Goal: Task Accomplishment & Management: Use online tool/utility

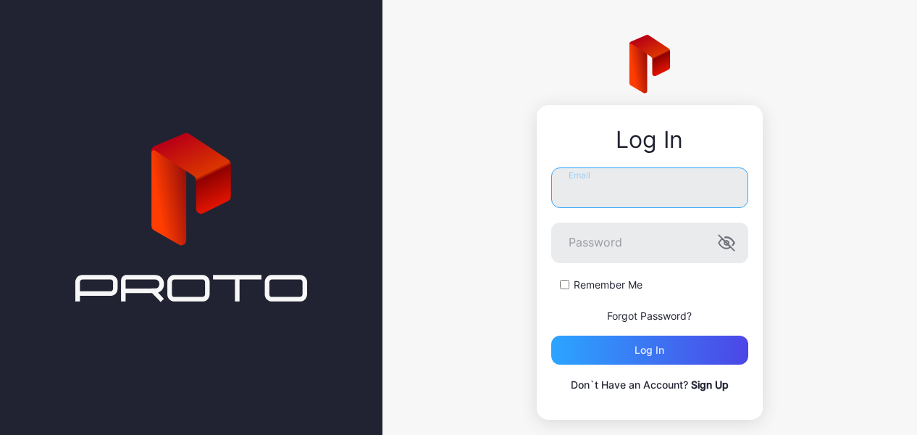
type input "**********"
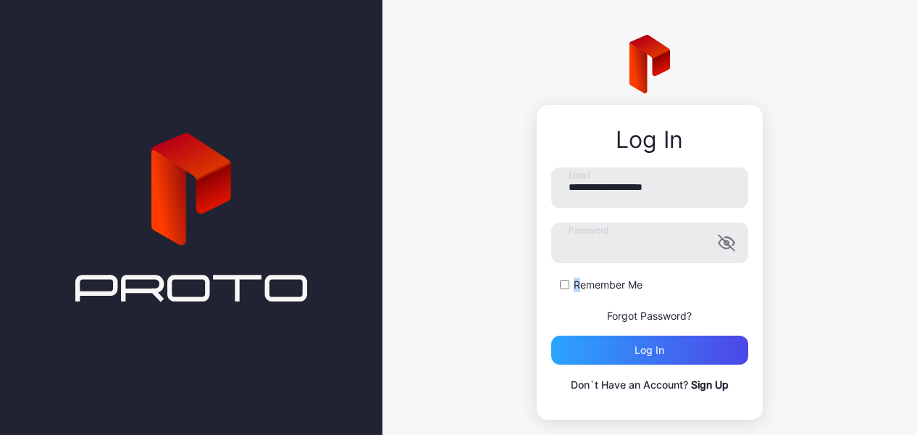
click at [551, 285] on div "Remember Me" at bounding box center [649, 285] width 197 height 14
click at [568, 353] on div "Log in" at bounding box center [649, 349] width 197 height 29
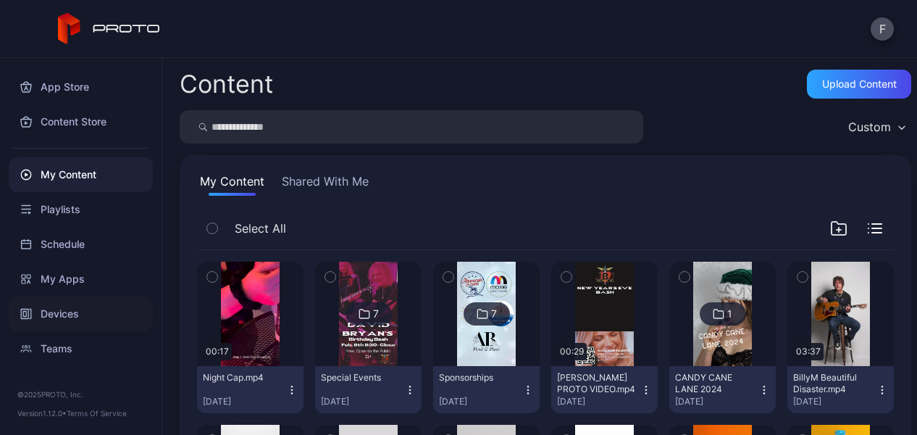
click at [77, 305] on div "Devices" at bounding box center [81, 313] width 144 height 35
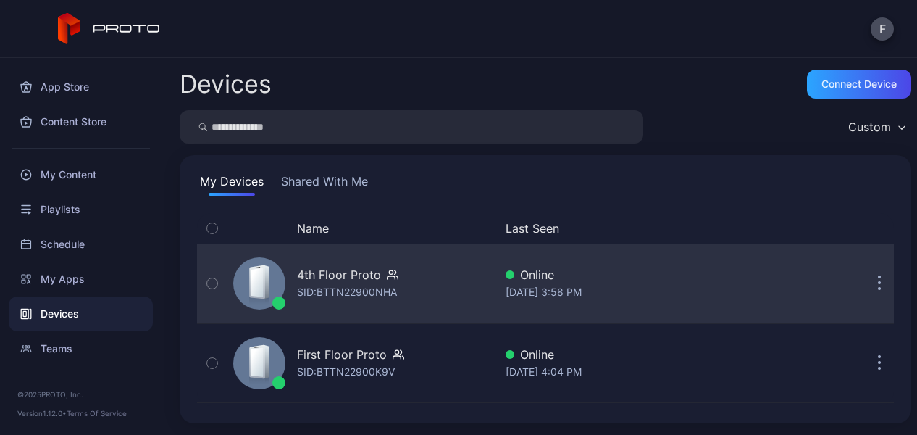
click at [865, 278] on button "button" at bounding box center [879, 283] width 29 height 29
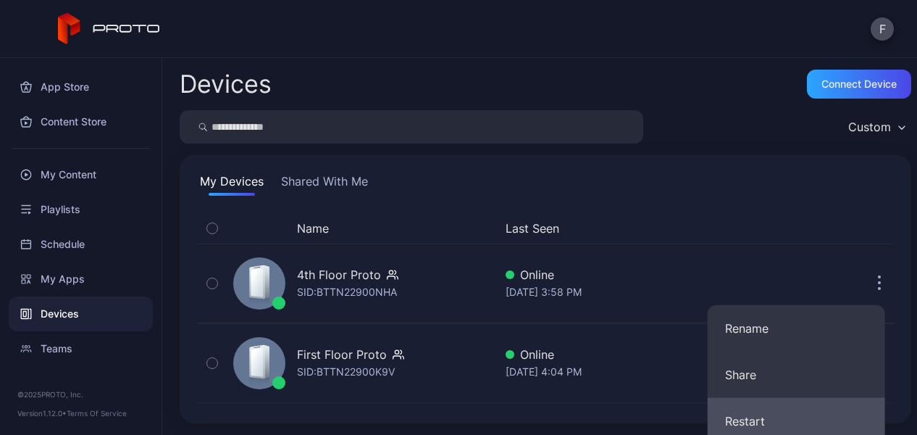
click at [777, 416] on button "Restart" at bounding box center [797, 421] width 178 height 46
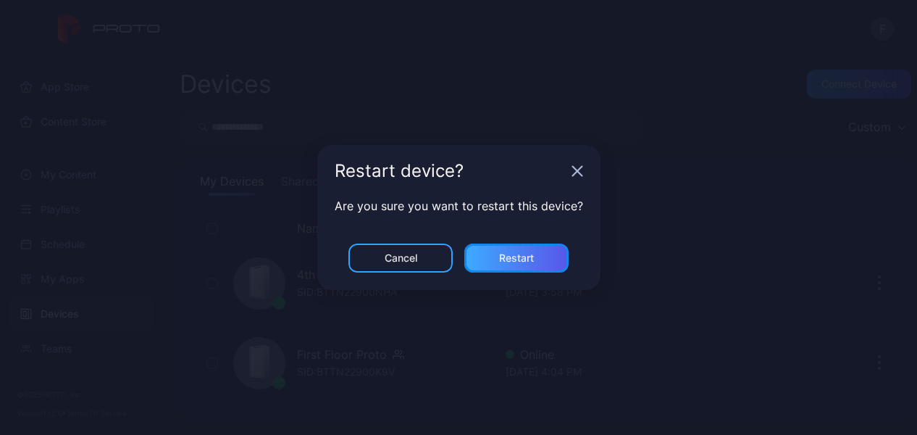
click at [542, 256] on div "Restart" at bounding box center [516, 257] width 104 height 29
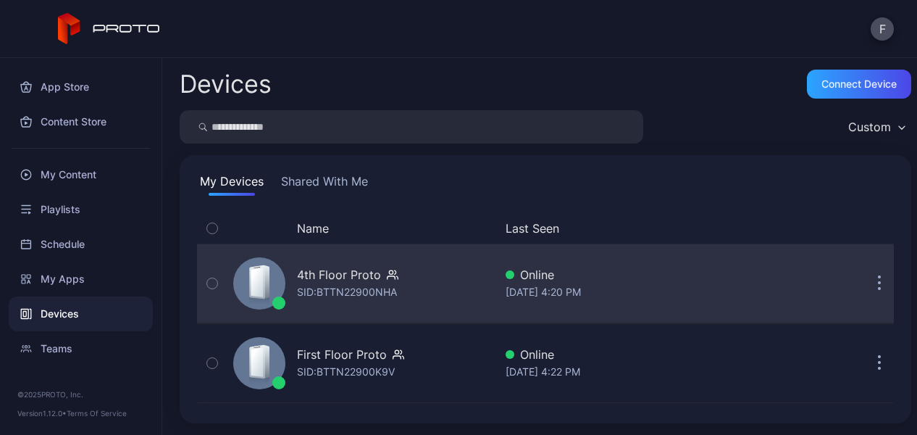
click at [878, 280] on icon "button" at bounding box center [880, 283] width 4 height 17
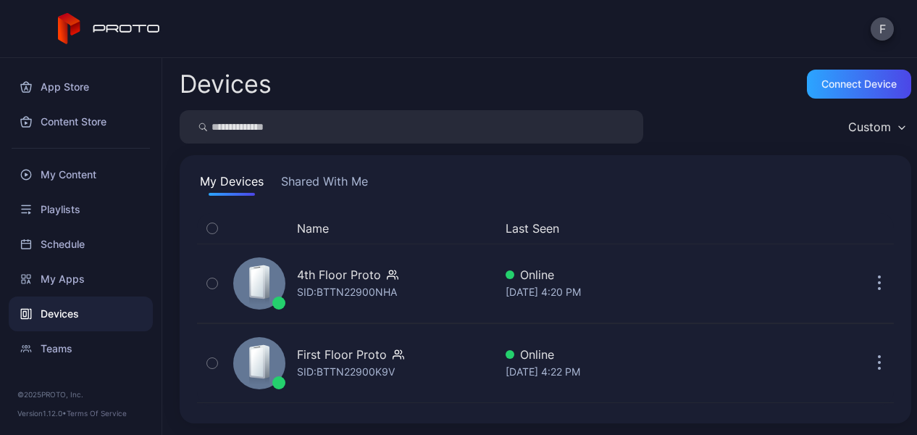
click at [472, 343] on div "Devices Connect device Custom My Devices Shared With Me Name Last Seen 4th Floo…" at bounding box center [539, 246] width 755 height 377
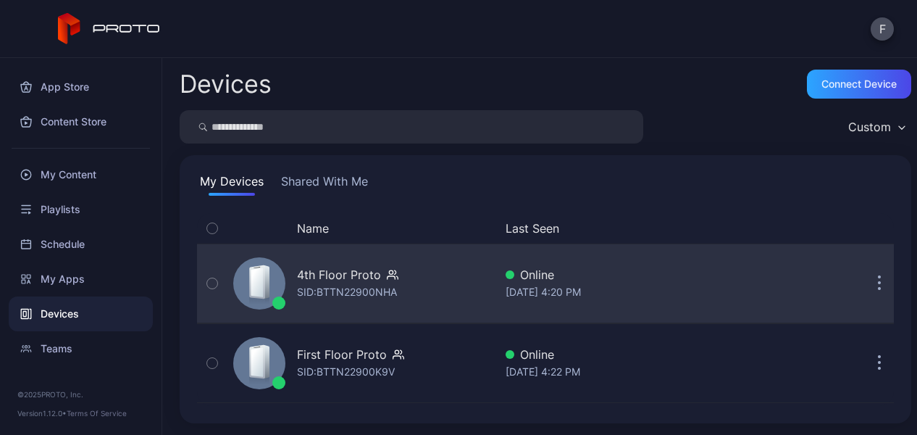
click at [879, 285] on icon "button" at bounding box center [880, 284] width 2 height 2
click at [450, 283] on div "4th Floor Proto SID: BTTN22900NHA" at bounding box center [361, 283] width 267 height 72
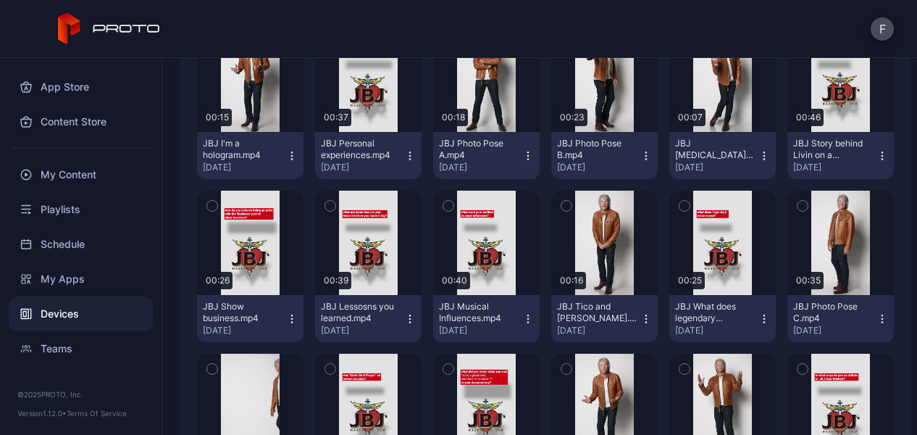
scroll to position [1155, 0]
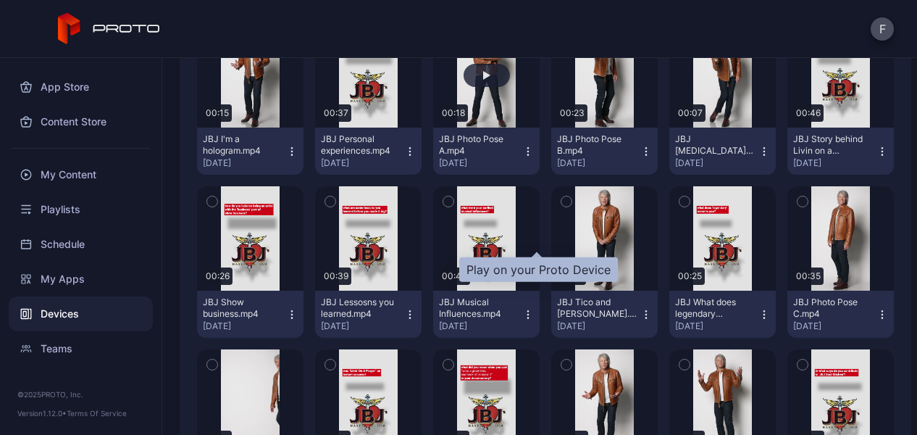
click at [510, 87] on div "button" at bounding box center [487, 75] width 46 height 23
